Goal: Information Seeking & Learning: Check status

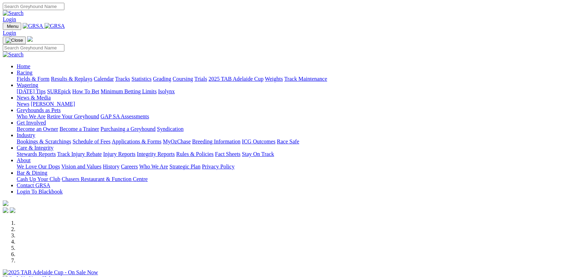
click at [32, 70] on link "Racing" at bounding box center [25, 73] width 16 height 6
click at [92, 76] on link "Results & Replays" at bounding box center [71, 79] width 41 height 6
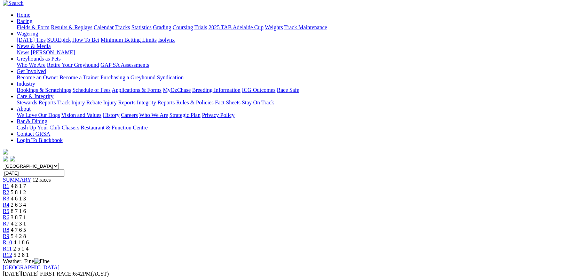
scroll to position [46, 0]
